Goal: Information Seeking & Learning: Learn about a topic

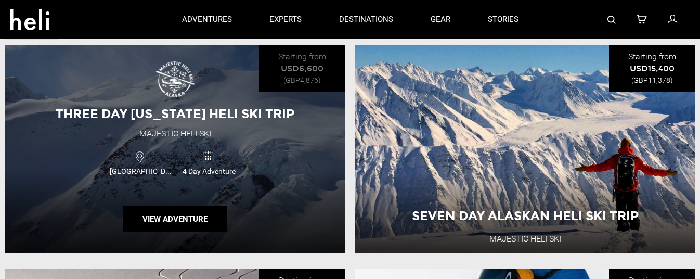
scroll to position [127, 0]
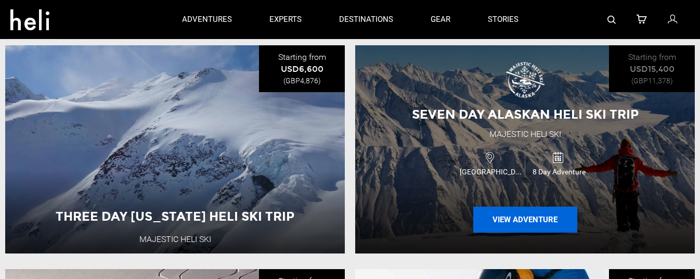
click at [516, 220] on button "View Adventure" at bounding box center [525, 219] width 104 height 26
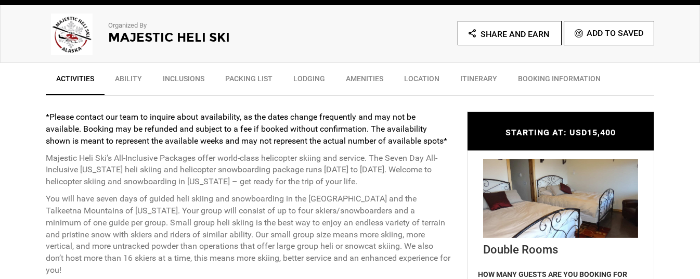
scroll to position [398, 0]
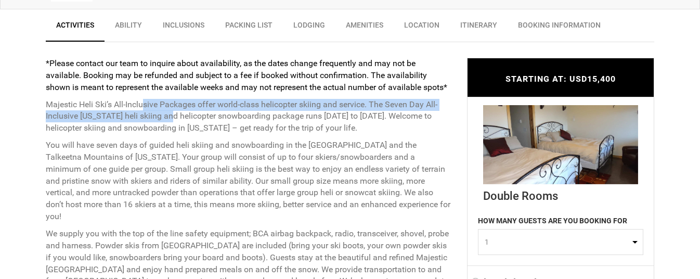
drag, startPoint x: 146, startPoint y: 100, endPoint x: 181, endPoint y: 129, distance: 46.2
click at [180, 129] on p "Majestic Heli Ski’s All-Inclusive Packages offer world-class helicopter skiing …" at bounding box center [249, 117] width 406 height 36
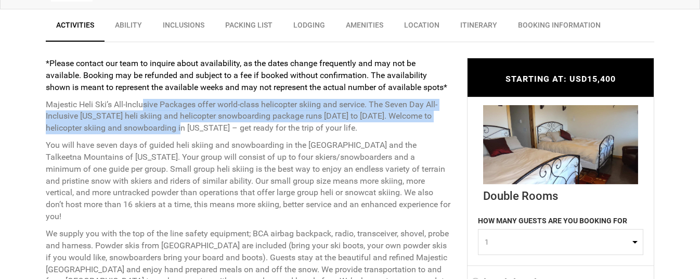
click at [181, 129] on p "Majestic Heli Ski’s All-Inclusive Packages offer world-class helicopter skiing …" at bounding box center [249, 117] width 406 height 36
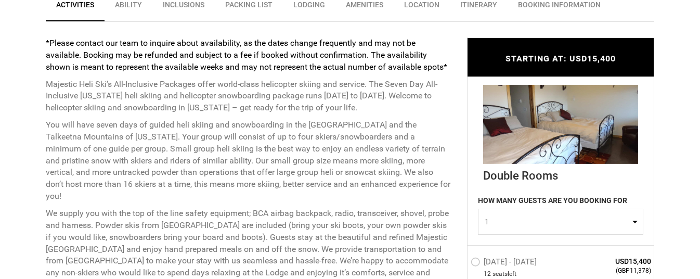
scroll to position [430, 0]
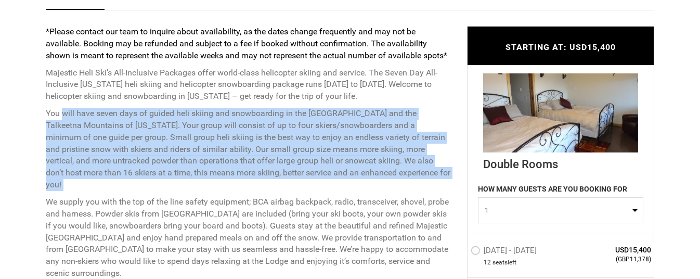
drag, startPoint x: 62, startPoint y: 112, endPoint x: 152, endPoint y: 183, distance: 114.7
click at [152, 183] on div "*Please contact our team to inquire about availability, as the dates change fre…" at bounding box center [249, 152] width 406 height 253
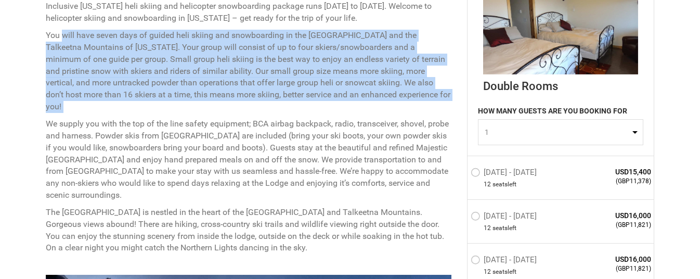
scroll to position [508, 0]
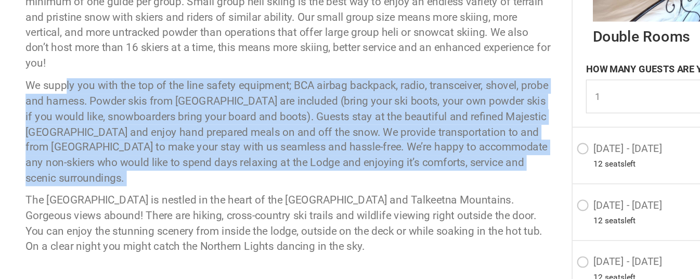
drag, startPoint x: 77, startPoint y: 116, endPoint x: 151, endPoint y: 181, distance: 98.7
click at [151, 181] on div "*Please contact our team to inquire about availability, as the dates change fre…" at bounding box center [249, 100] width 406 height 306
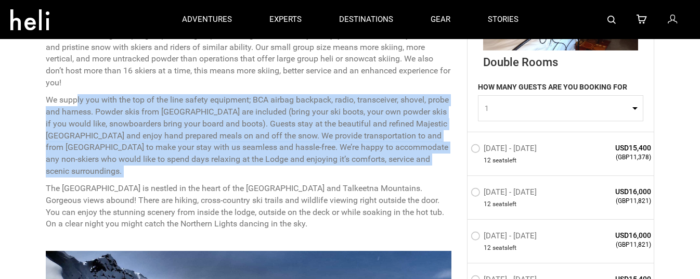
scroll to position [521, 0]
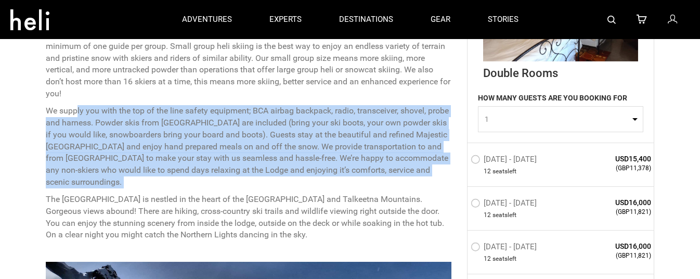
click at [532, 109] on button "1" at bounding box center [560, 119] width 165 height 26
click at [499, 158] on link "2" at bounding box center [560, 163] width 164 height 19
click at [629, 113] on button "2" at bounding box center [560, 119] width 165 height 26
click at [590, 121] on span "2" at bounding box center [557, 119] width 145 height 10
click at [581, 128] on button "2" at bounding box center [560, 119] width 165 height 26
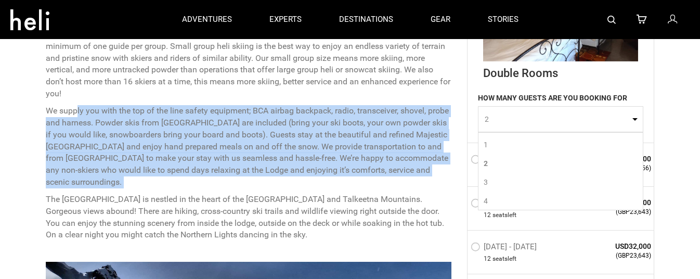
click at [562, 144] on link "1" at bounding box center [560, 144] width 164 height 19
select select "1"
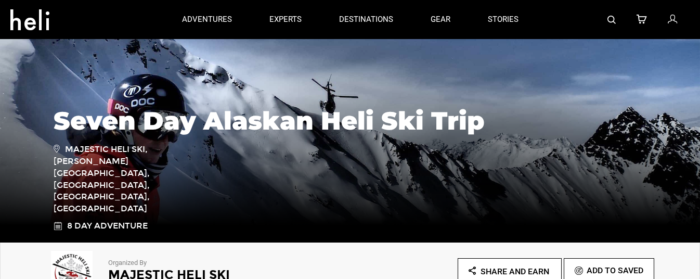
scroll to position [0, 0]
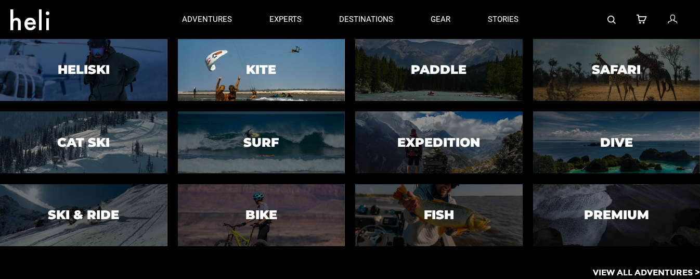
click at [227, 63] on div at bounding box center [261, 69] width 171 height 63
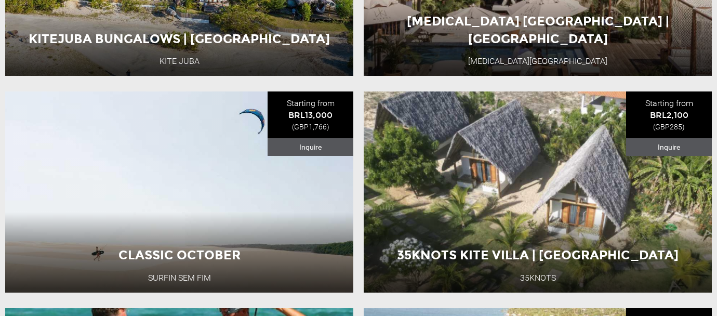
scroll to position [1644, 0]
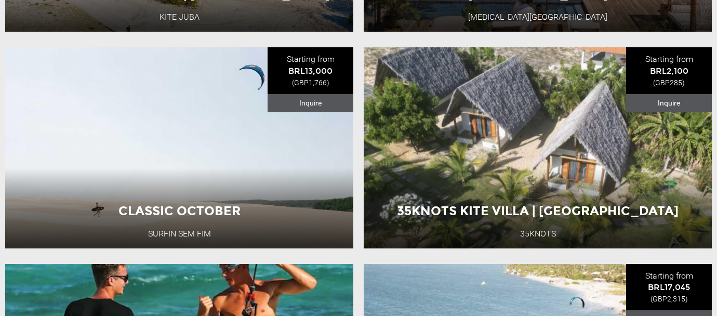
click at [359, 230] on li "35knots Kite Villa | [GEOGRAPHIC_DATA] 35Knots Starting from BRL2,100 (GBP285) …" at bounding box center [538, 147] width 359 height 201
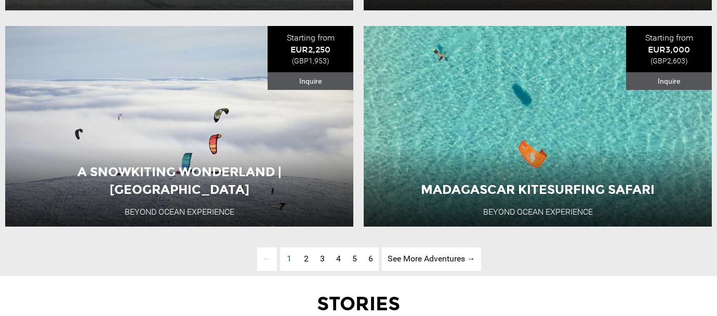
scroll to position [2533, 0]
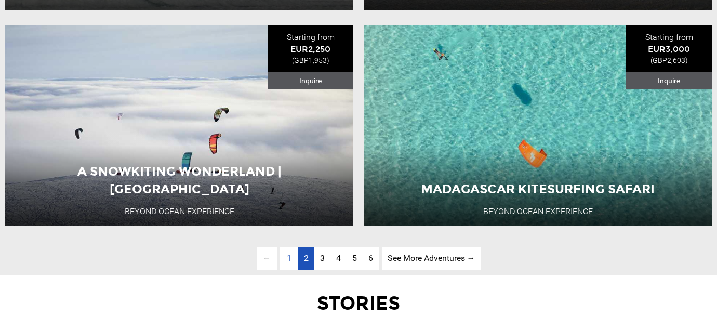
click at [300, 259] on link "page 2" at bounding box center [306, 258] width 16 height 23
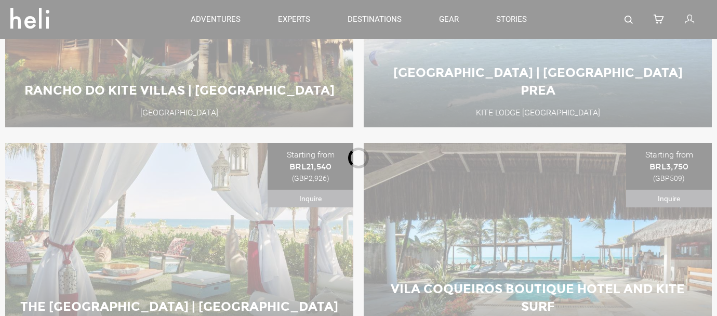
scroll to position [344, 0]
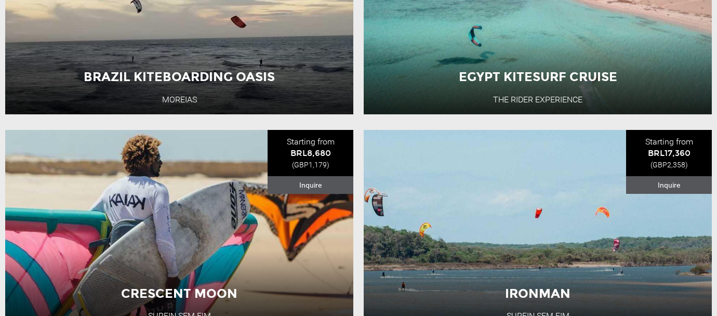
scroll to position [884, 0]
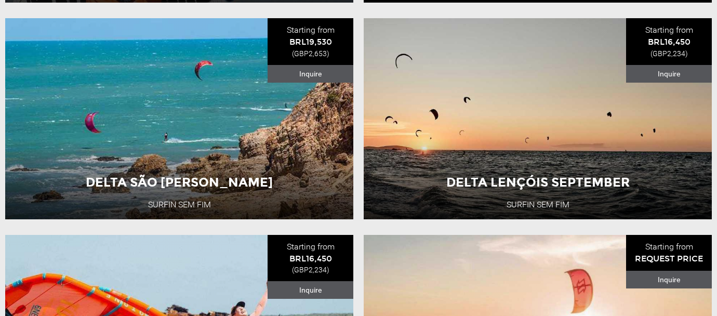
click at [357, 170] on li "Delta São [PERSON_NAME] Surfin Sem Fim Starting from BRL19,530 (GBP2,653) Inqui…" at bounding box center [179, 118] width 359 height 201
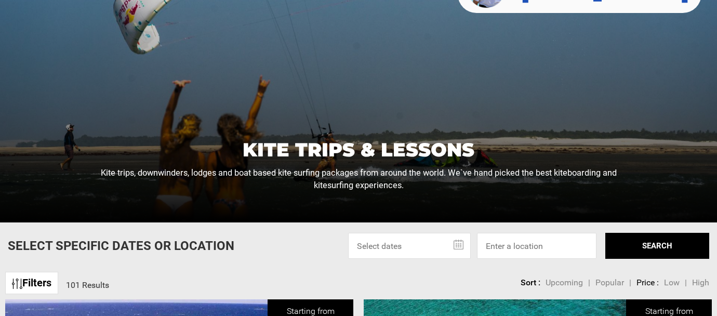
scroll to position [213, 0]
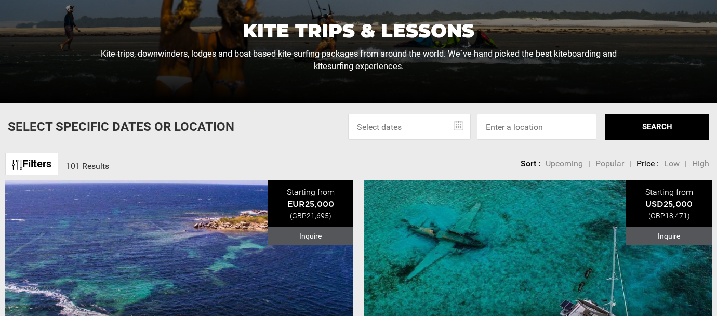
click at [395, 120] on input "text" at bounding box center [409, 127] width 123 height 26
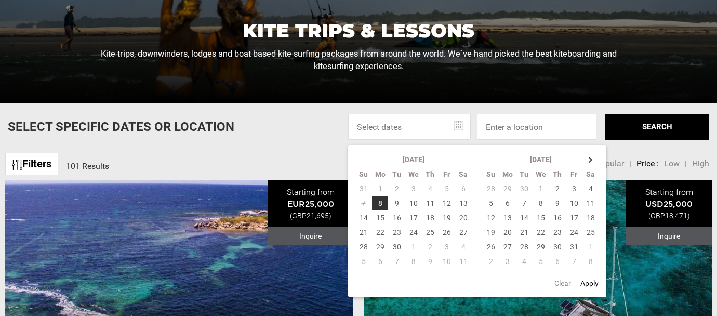
scroll to position [234, 0]
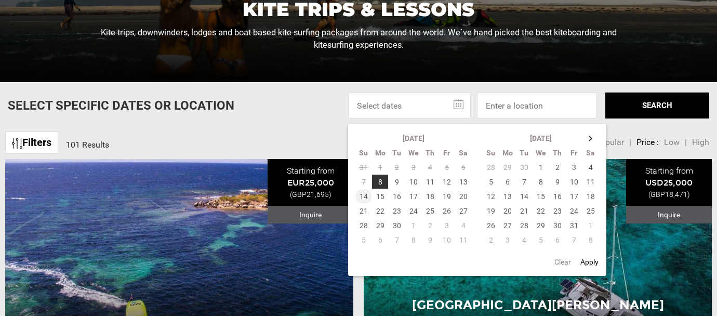
click at [366, 195] on td "14" at bounding box center [364, 196] width 17 height 15
click at [464, 197] on td "20" at bounding box center [463, 196] width 17 height 15
click at [629, 102] on button "SEARCH" at bounding box center [658, 106] width 104 height 26
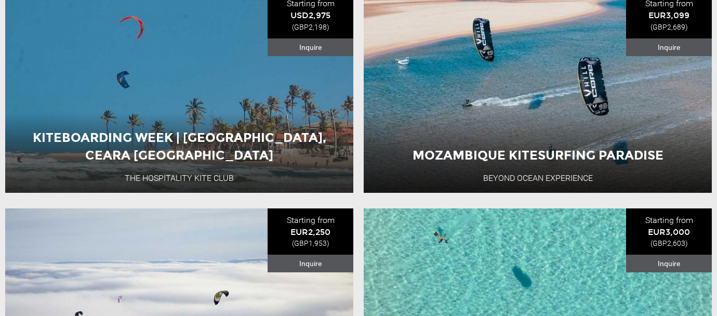
scroll to position [2511, 0]
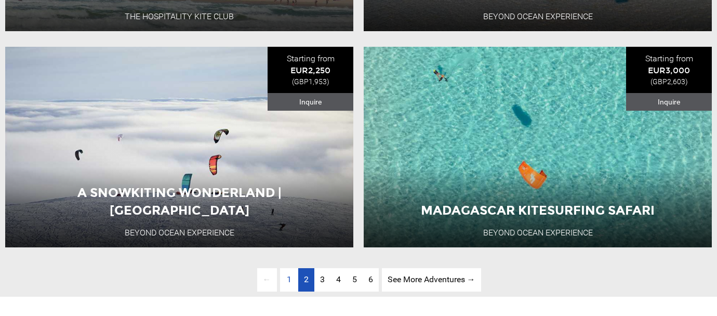
click at [356, 95] on li "A Snowkiting Wonderland | Lapland Beyond Ocean Experience Starting from EUR2,25…" at bounding box center [179, 147] width 359 height 201
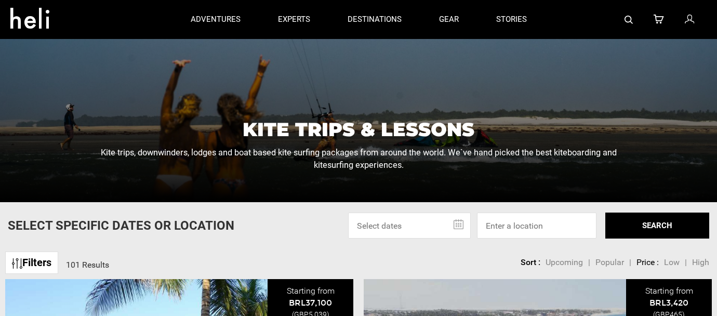
scroll to position [256, 0]
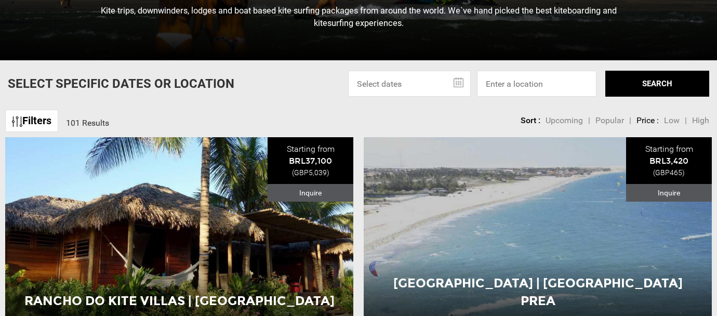
click at [30, 119] on link "Filters" at bounding box center [31, 121] width 53 height 22
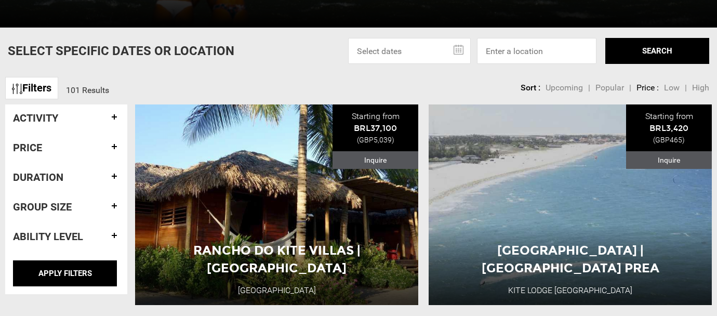
scroll to position [309, 0]
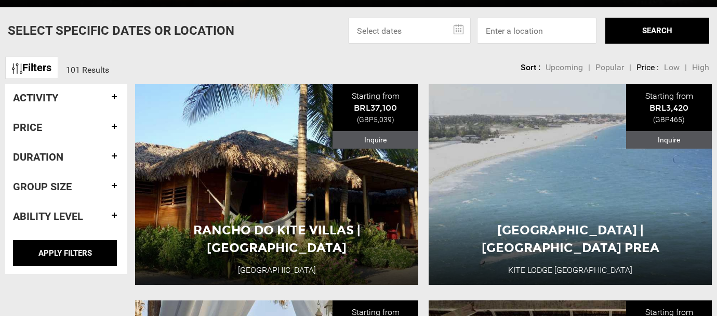
click at [36, 63] on link "Filters" at bounding box center [31, 68] width 53 height 22
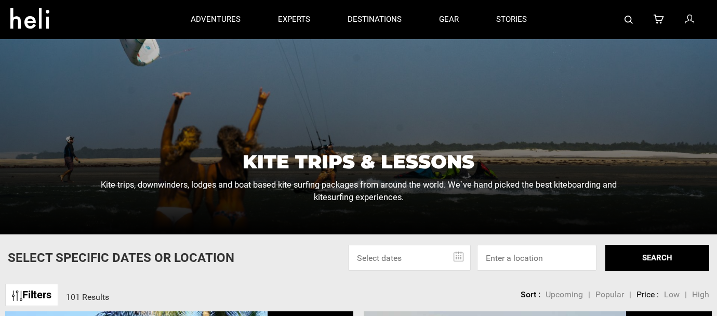
scroll to position [55, 0]
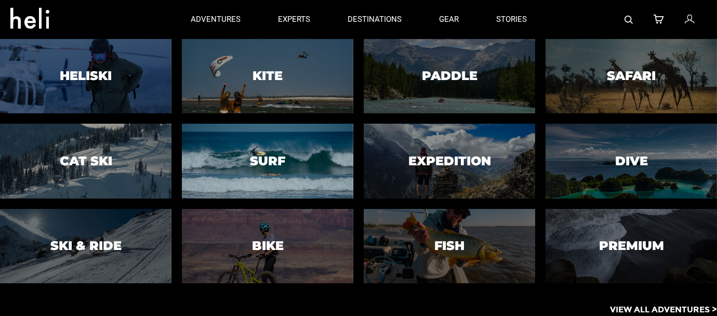
click at [228, 144] on div at bounding box center [267, 161] width 175 height 76
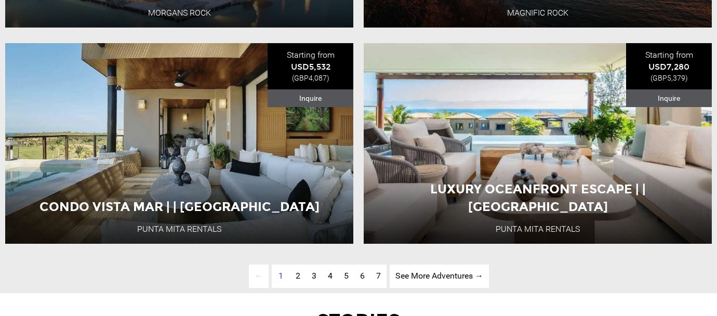
scroll to position [2516, 0]
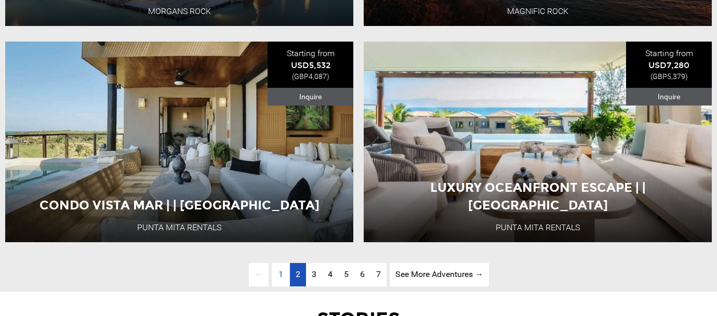
click at [294, 271] on link "page 2" at bounding box center [298, 274] width 16 height 23
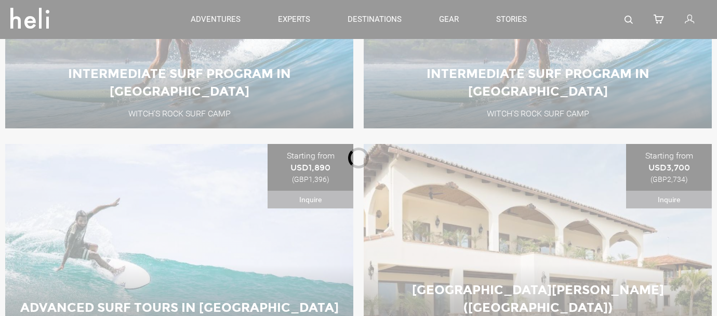
scroll to position [344, 0]
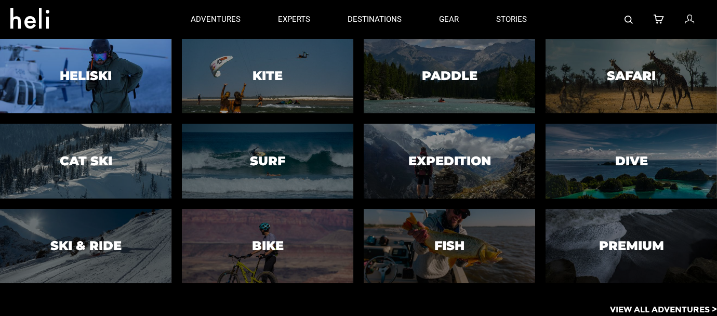
click at [127, 94] on div at bounding box center [85, 76] width 175 height 76
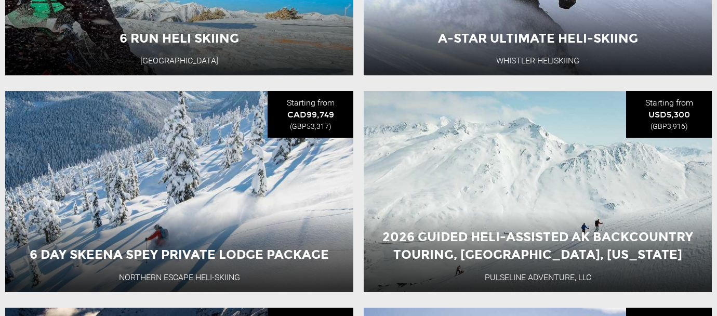
scroll to position [572, 0]
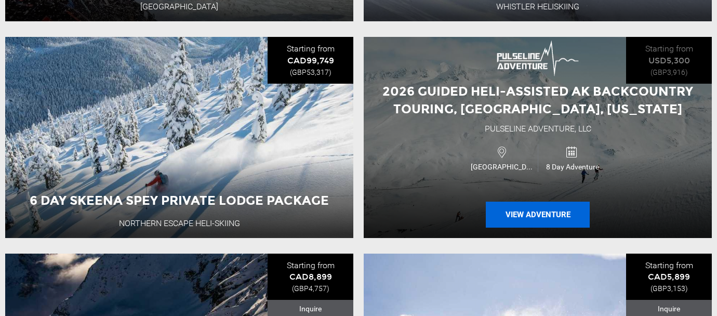
click at [523, 208] on button "View Adventure" at bounding box center [538, 215] width 104 height 26
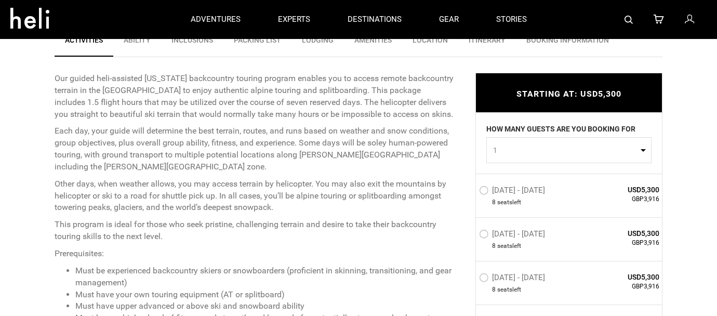
scroll to position [380, 0]
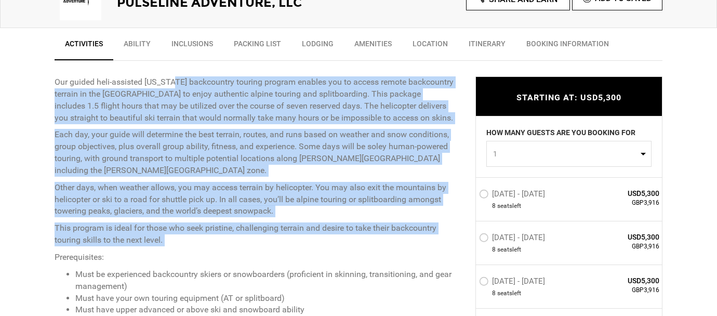
drag, startPoint x: 172, startPoint y: 81, endPoint x: 320, endPoint y: 247, distance: 222.8
click at [320, 247] on div "Our guided heli-assisted Alaska backcountry touring program enables you to acce…" at bounding box center [258, 269] width 406 height 386
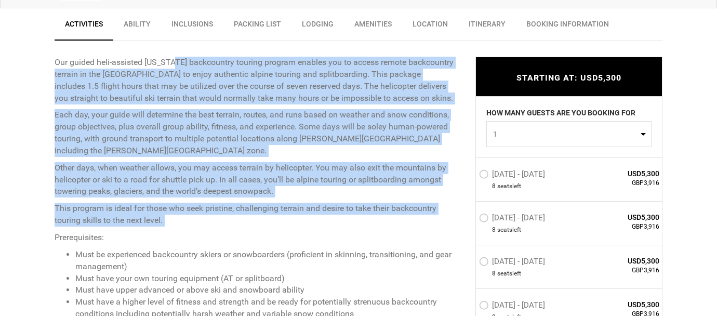
scroll to position [407, 0]
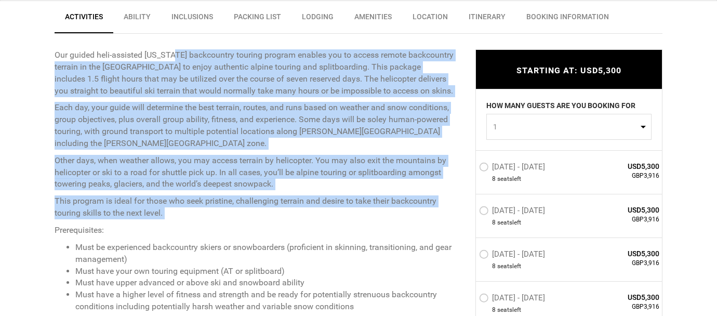
click at [169, 106] on p "Each day, your guide will determine the best terrain, routes, and runs based on…" at bounding box center [258, 125] width 406 height 47
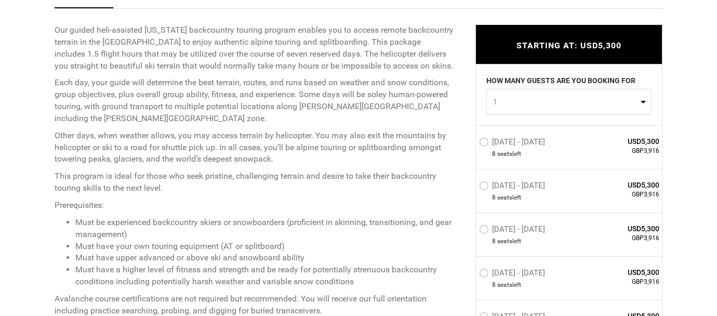
scroll to position [433, 0]
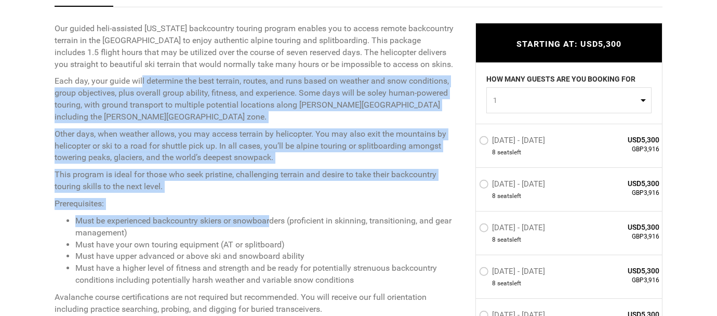
drag, startPoint x: 141, startPoint y: 78, endPoint x: 273, endPoint y: 216, distance: 191.2
click at [273, 216] on div "Our guided heli-assisted Alaska backcountry touring program enables you to acce…" at bounding box center [258, 216] width 406 height 386
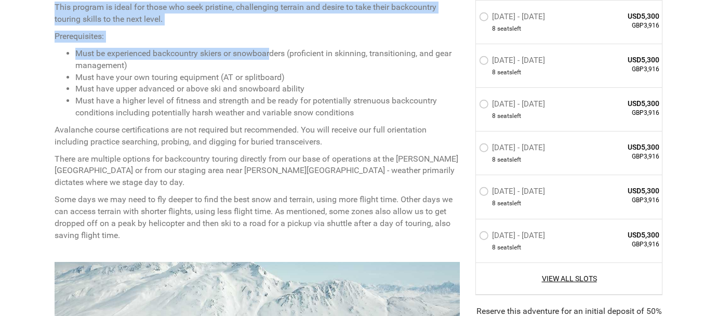
scroll to position [603, 0]
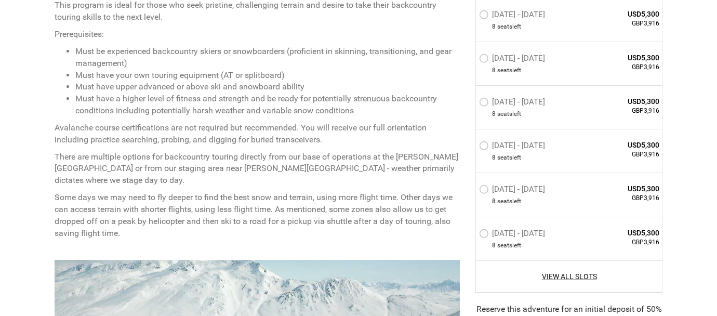
click at [273, 216] on p "Some days we may need to fly deeper to find the best snow and terrain, using mo…" at bounding box center [258, 215] width 406 height 47
drag, startPoint x: 273, startPoint y: 216, endPoint x: 175, endPoint y: 44, distance: 198.6
click at [175, 44] on div "Our guided heli-assisted Alaska backcountry touring program enables you to acce…" at bounding box center [258, 46] width 406 height 386
click at [245, 133] on p "Avalanche course certifications are not required but recommended. You will rece…" at bounding box center [258, 134] width 406 height 24
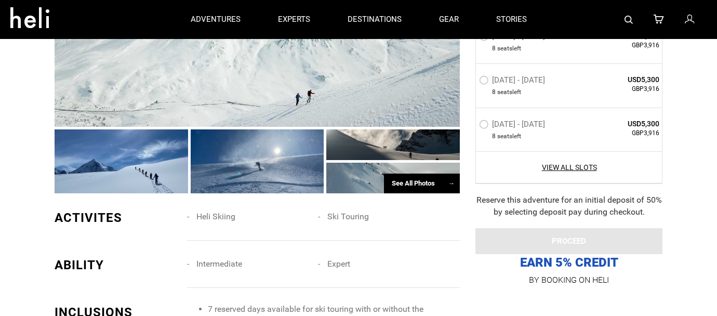
scroll to position [813, 0]
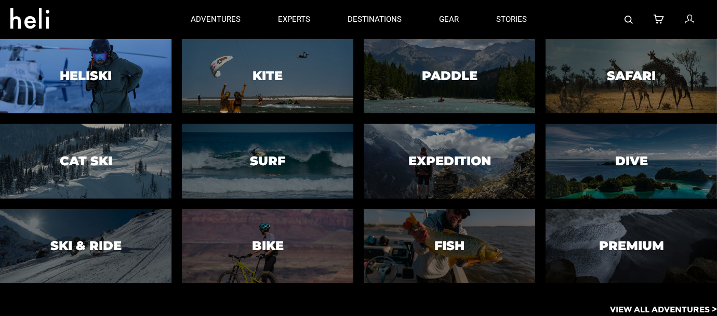
click at [127, 83] on div at bounding box center [85, 76] width 175 height 76
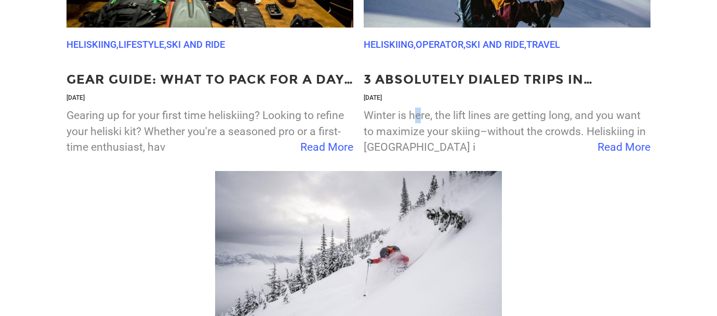
scroll to position [2990, 0]
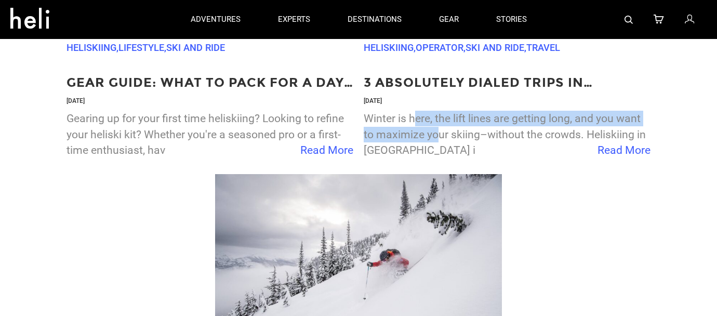
drag, startPoint x: 419, startPoint y: 113, endPoint x: 438, endPoint y: 135, distance: 29.4
click at [438, 134] on p "Winter is here, the lift lines are getting long, and you want to maximize your …" at bounding box center [507, 134] width 287 height 47
click at [438, 135] on p "Winter is here, the lift lines are getting long, and you want to maximize your …" at bounding box center [507, 134] width 287 height 47
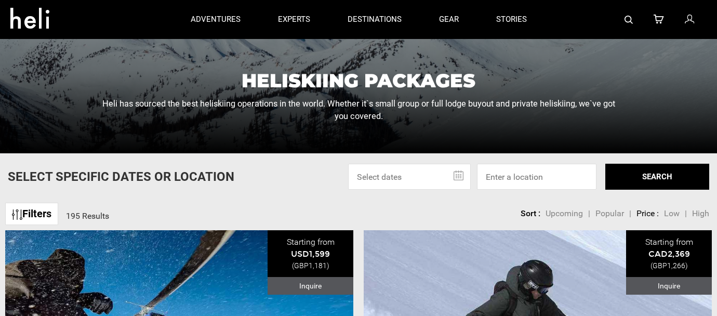
scroll to position [0, 0]
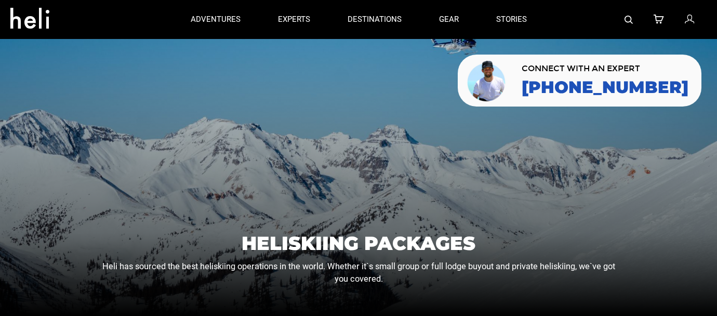
click at [438, 135] on div at bounding box center [358, 177] width 717 height 277
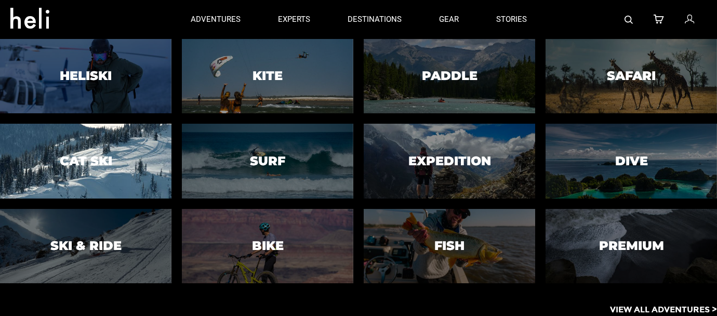
click at [114, 179] on div at bounding box center [85, 161] width 175 height 76
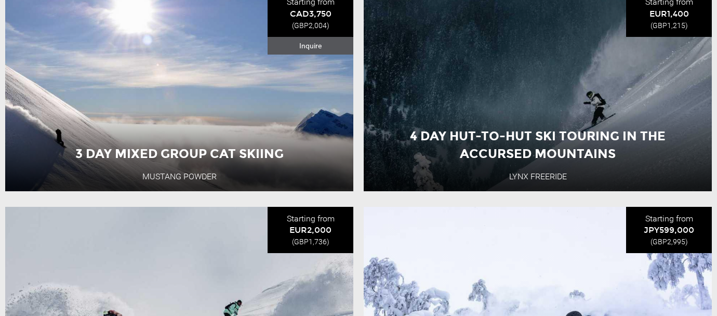
scroll to position [769, 0]
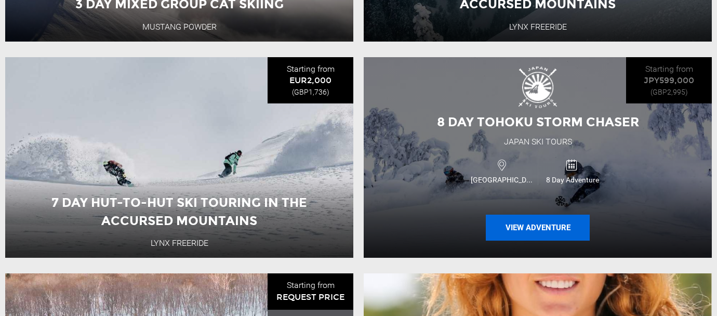
click at [539, 225] on button "View Adventure" at bounding box center [538, 228] width 104 height 26
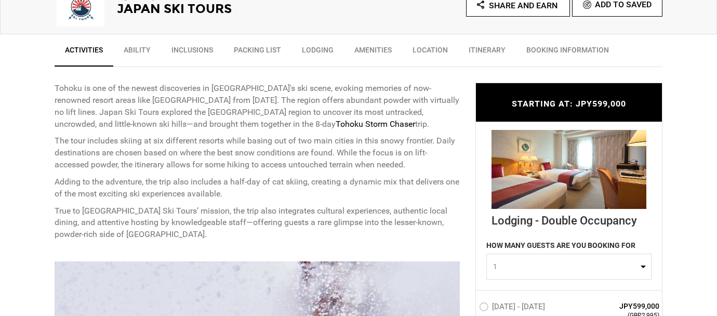
scroll to position [374, 0]
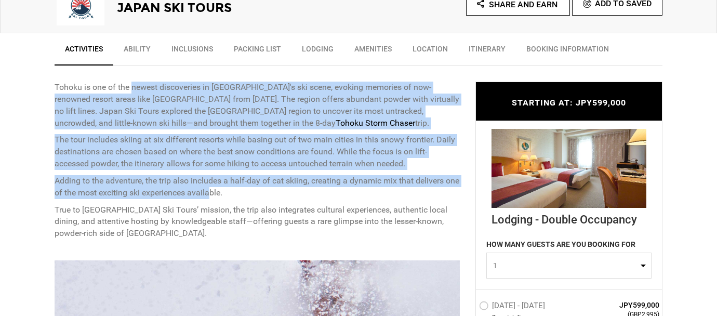
drag, startPoint x: 134, startPoint y: 87, endPoint x: 228, endPoint y: 189, distance: 139.4
click at [228, 189] on div "Tohoku is one of the newest discoveries in Japan's ski scene, evoking memories …" at bounding box center [258, 161] width 406 height 158
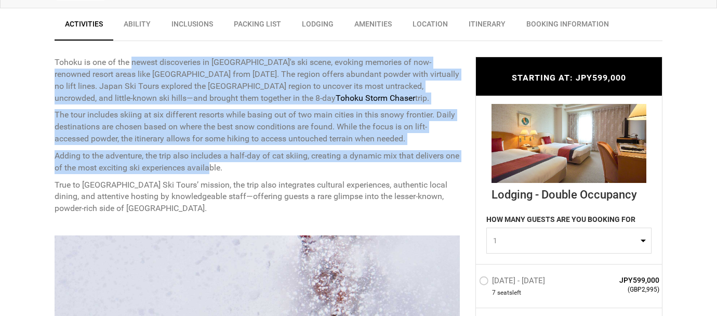
scroll to position [403, 0]
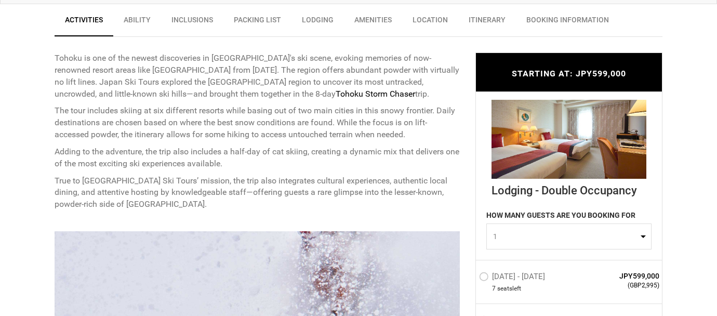
click at [158, 178] on p "True to Japan Ski Tours’ mission, the trip also integrates cultural experiences…" at bounding box center [258, 193] width 406 height 36
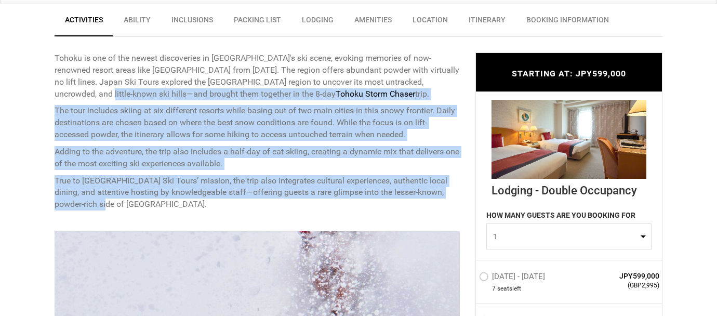
drag, startPoint x: 132, startPoint y: 199, endPoint x: 59, endPoint y: 97, distance: 125.2
click at [59, 97] on div "Tohoku is one of the newest discoveries in Japan's ski scene, evoking memories …" at bounding box center [258, 132] width 406 height 158
click at [66, 107] on p "The tour includes skiing at six different resorts while basing out of two main …" at bounding box center [258, 123] width 406 height 36
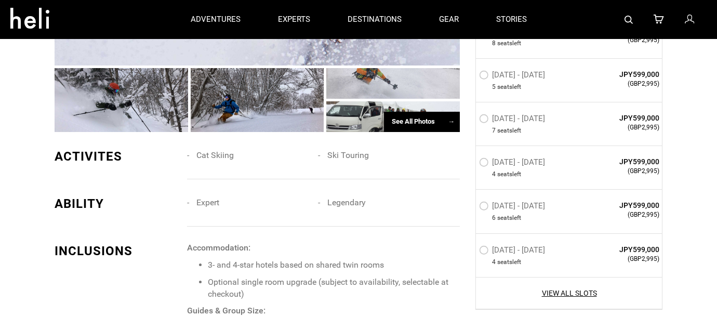
scroll to position [621, 0]
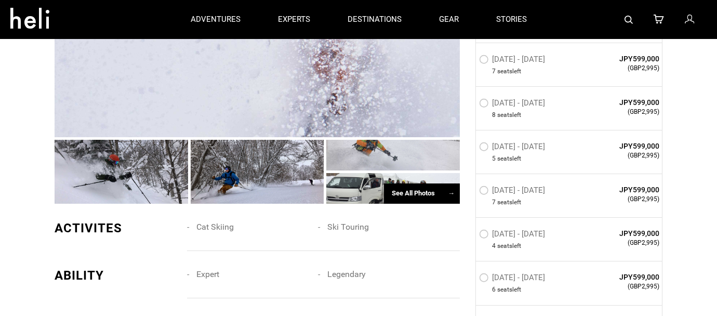
click at [432, 194] on div "See All Photos →" at bounding box center [422, 194] width 76 height 20
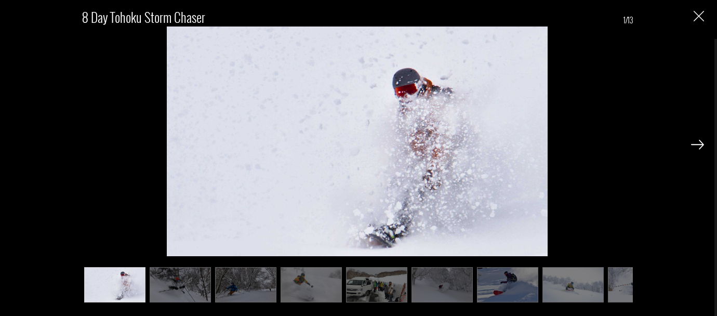
click at [701, 147] on img at bounding box center [697, 144] width 13 height 9
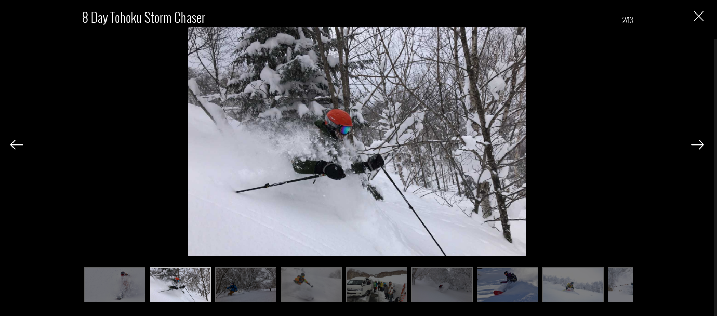
click at [701, 147] on img at bounding box center [697, 144] width 13 height 9
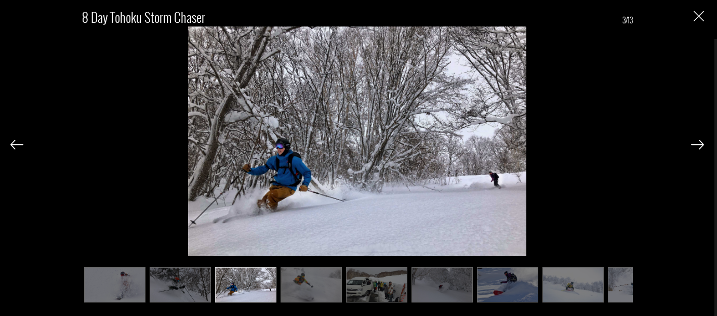
click at [701, 147] on img at bounding box center [697, 144] width 13 height 9
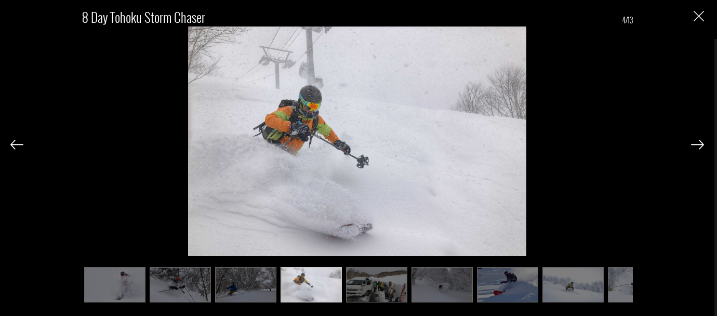
click at [701, 147] on img at bounding box center [697, 144] width 13 height 9
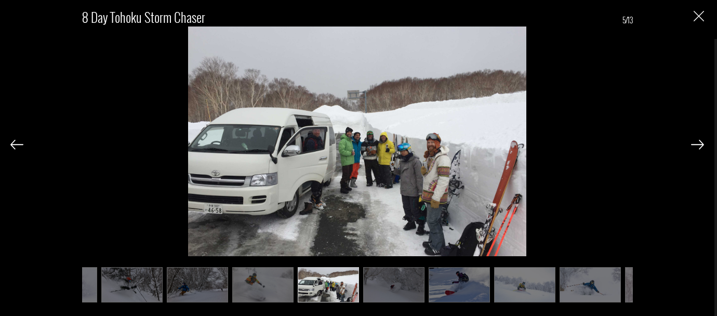
scroll to position [0, 52]
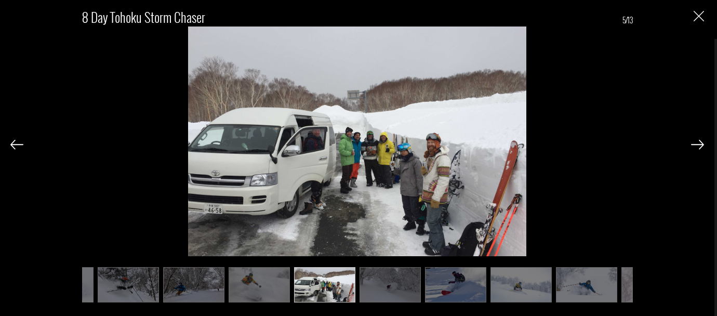
click at [701, 147] on img at bounding box center [697, 144] width 13 height 9
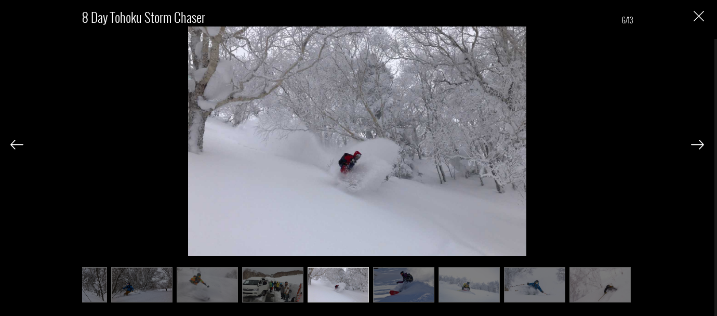
click at [701, 146] on img at bounding box center [697, 144] width 13 height 9
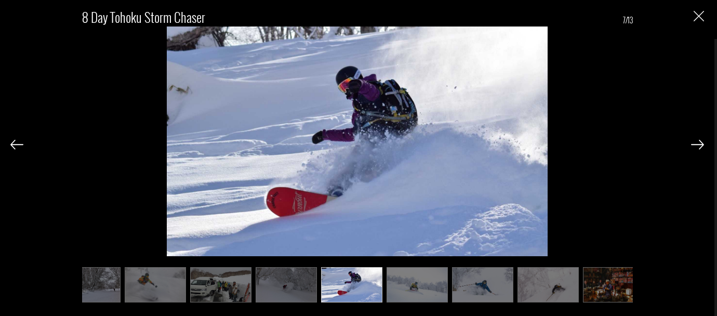
click at [701, 146] on img at bounding box center [697, 144] width 13 height 9
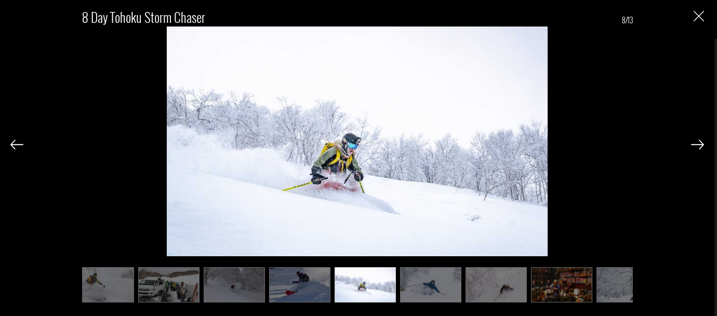
click at [701, 146] on img at bounding box center [697, 144] width 13 height 9
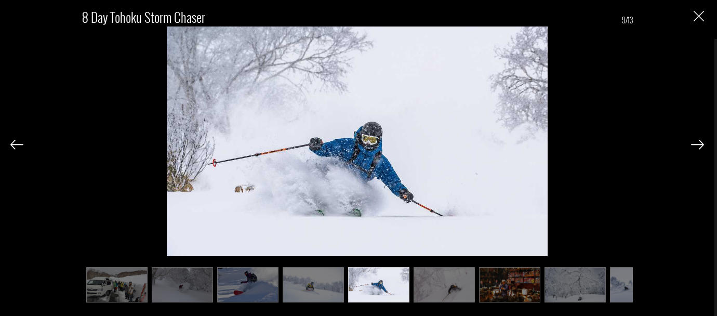
click at [701, 146] on img at bounding box center [697, 144] width 13 height 9
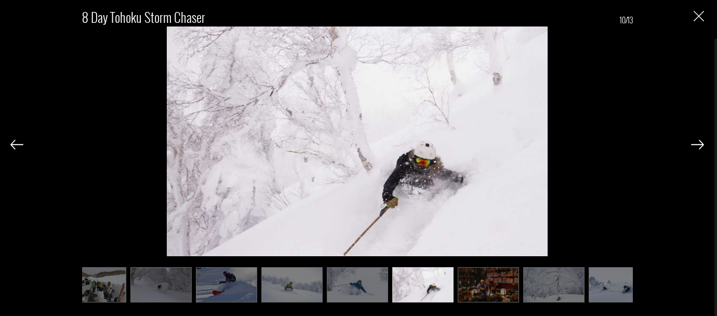
scroll to position [0, 301]
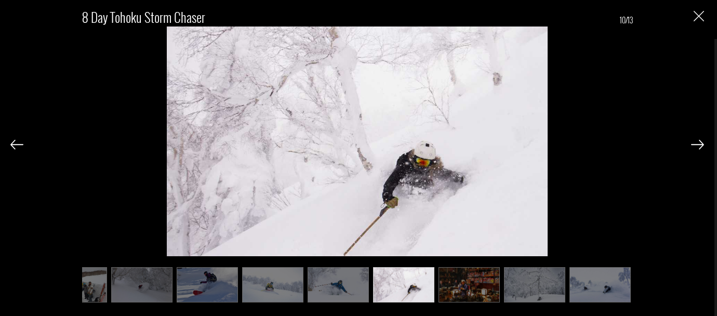
click at [701, 146] on img at bounding box center [697, 144] width 13 height 9
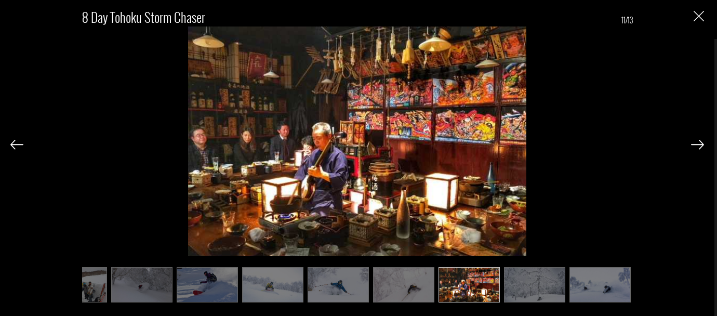
click at [698, 16] on img "Close" at bounding box center [699, 16] width 10 height 10
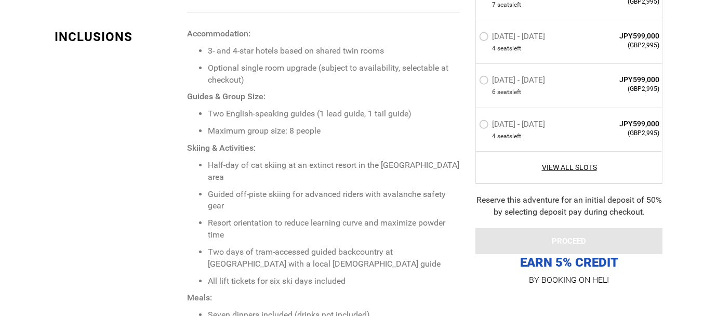
scroll to position [982, 0]
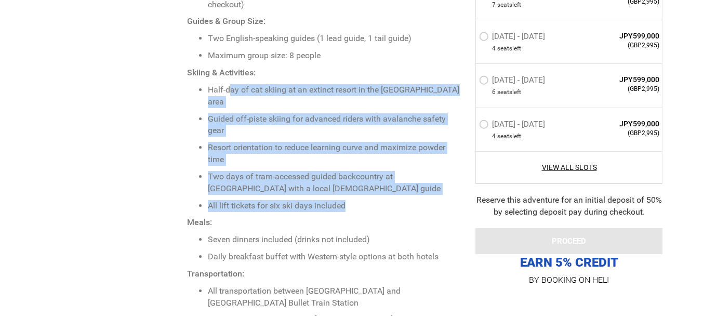
drag, startPoint x: 228, startPoint y: 85, endPoint x: 361, endPoint y: 200, distance: 176.2
click at [361, 200] on span "Accommodation: 3- and 4-star hotels based on shared twin rooms Optional single …" at bounding box center [323, 290] width 273 height 675
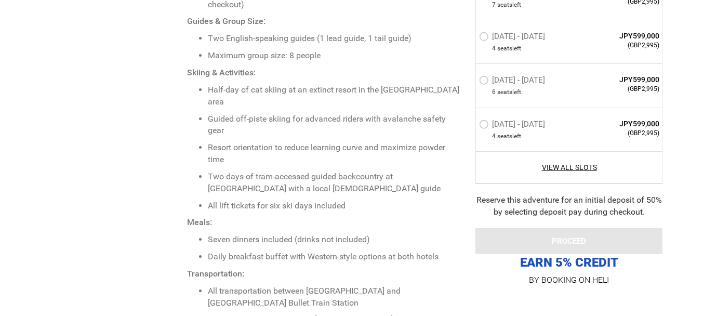
click at [381, 217] on p "Meals:" at bounding box center [323, 223] width 273 height 12
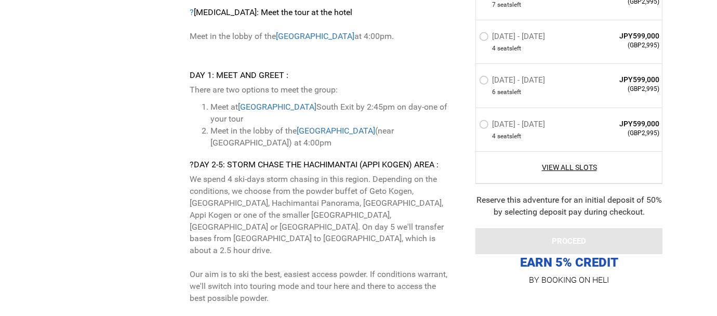
scroll to position [3385, 0]
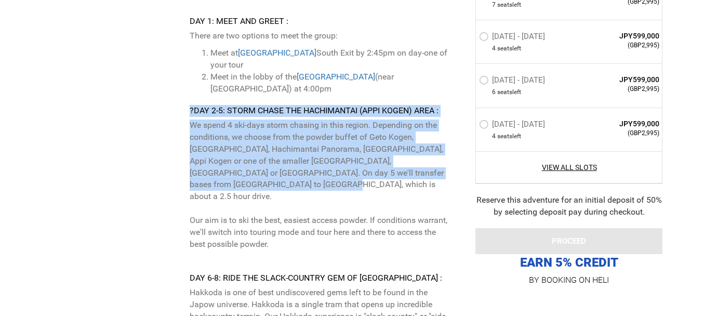
drag, startPoint x: 185, startPoint y: 77, endPoint x: 244, endPoint y: 149, distance: 93.1
click at [244, 149] on div "Itinerary Arrival Instructions : Option #1: Meet at Morioka Station South Exit …" at bounding box center [258, 154] width 406 height 1081
click at [244, 149] on p "We spend 4 ski-days storm chasing in this region. Depending on the conditions, …" at bounding box center [321, 191] width 263 height 142
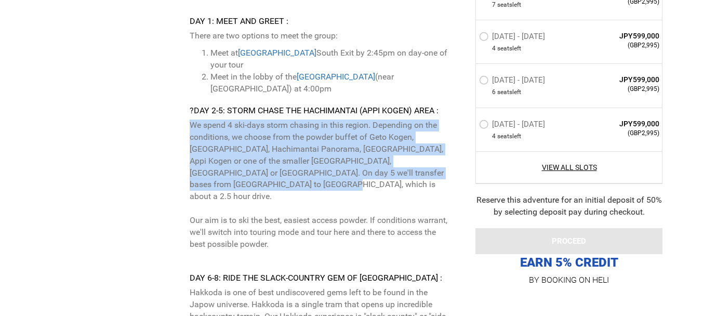
drag, startPoint x: 244, startPoint y: 149, endPoint x: 185, endPoint y: 93, distance: 82.0
click at [185, 93] on div "Itinerary Arrival Instructions : Option #1: Meet at Morioka Station South Exit …" at bounding box center [258, 154] width 406 height 1081
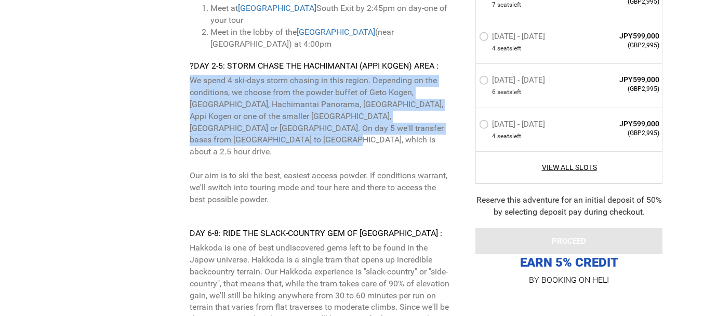
scroll to position [3454, 0]
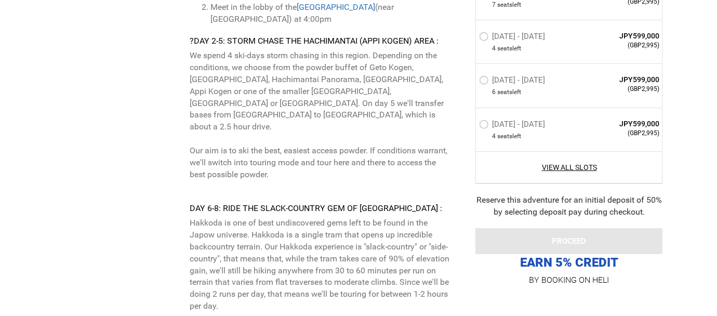
click at [192, 116] on p "We spend 4 ski-days storm chasing in this region. Depending on the conditions, …" at bounding box center [321, 121] width 263 height 142
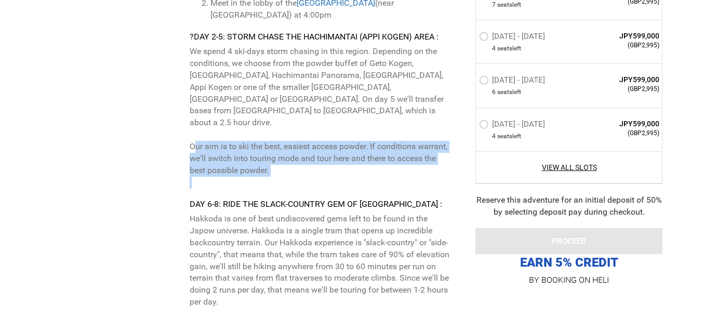
drag, startPoint x: 181, startPoint y: 101, endPoint x: 278, endPoint y: 132, distance: 102.1
click at [278, 132] on div "Itinerary Arrival Instructions : Option #1: Meet at Morioka Station South Exit …" at bounding box center [258, 80] width 406 height 1081
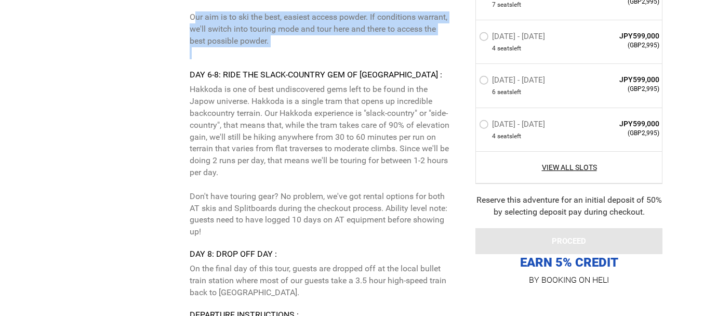
scroll to position [3597, 0]
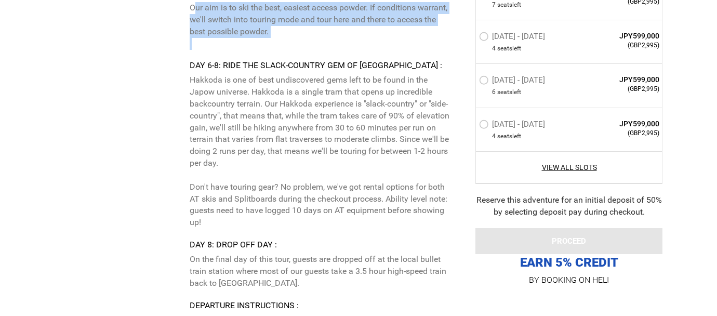
drag, startPoint x: 190, startPoint y: 34, endPoint x: 249, endPoint y: 120, distance: 104.3
click at [249, 120] on p "Hakkoda is one of best undiscovered gems left to be found in the Japow universe…" at bounding box center [321, 151] width 263 height 154
click at [268, 74] on p "Hakkoda is one of best undiscovered gems left to be found in the Japow universe…" at bounding box center [321, 151] width 263 height 154
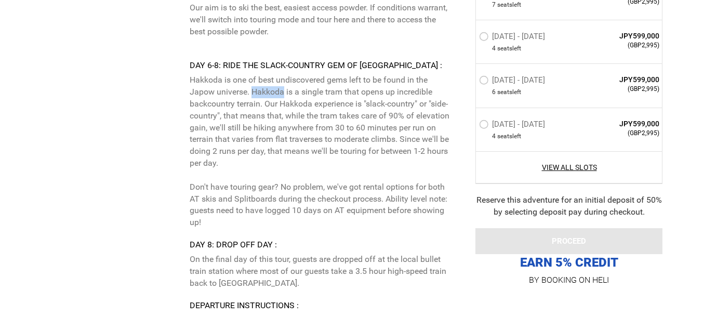
click at [268, 74] on p "Hakkoda is one of best undiscovered gems left to be found in the Japow universe…" at bounding box center [321, 151] width 263 height 154
